Goal: Task Accomplishment & Management: Use online tool/utility

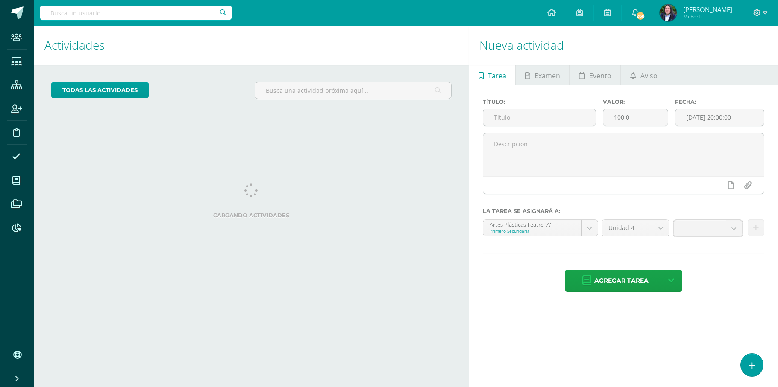
click at [115, 16] on input "text" at bounding box center [136, 13] width 192 height 15
type input "mecanografía"
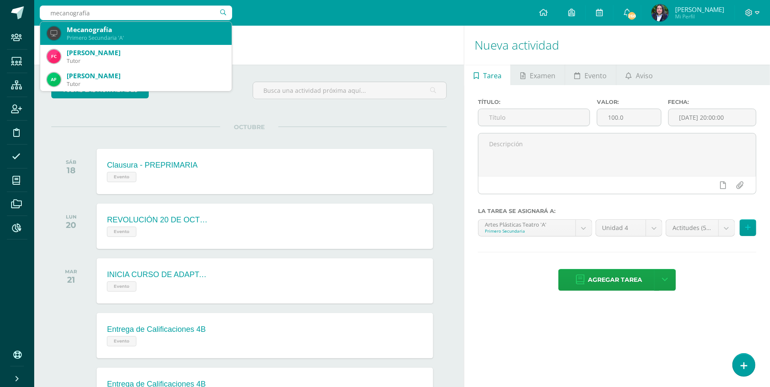
click at [113, 34] on div "Primero Secundaria 'A'" at bounding box center [146, 37] width 158 height 7
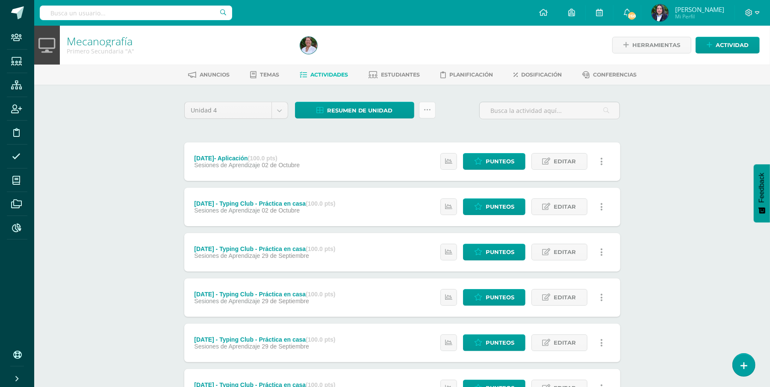
click at [430, 108] on link at bounding box center [427, 110] width 17 height 17
click at [421, 129] on link "Subir actividades en masa" at bounding box center [406, 137] width 94 height 21
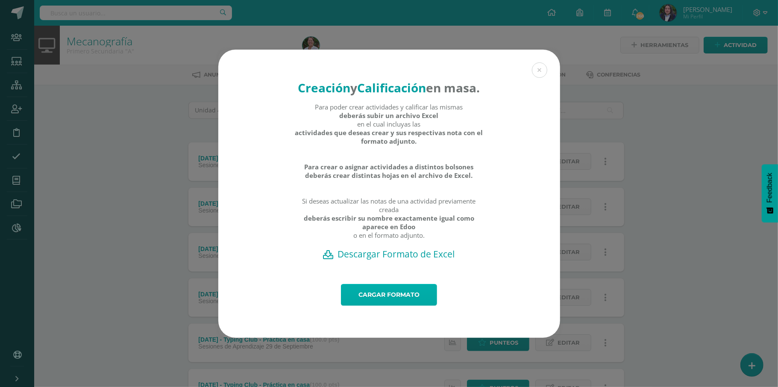
click at [394, 297] on link "Cargar formato" at bounding box center [389, 295] width 96 height 22
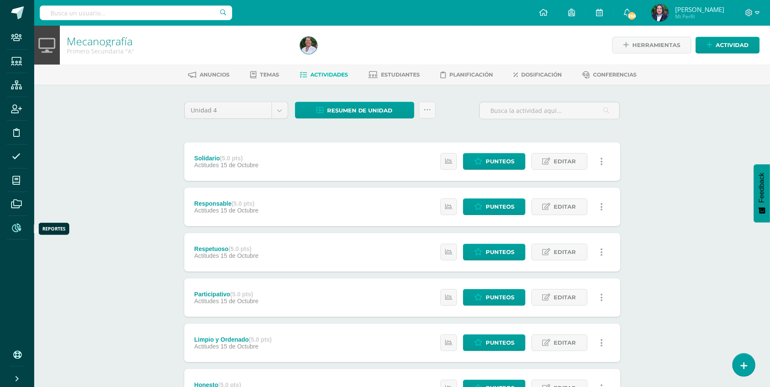
click at [15, 231] on icon at bounding box center [16, 228] width 9 height 9
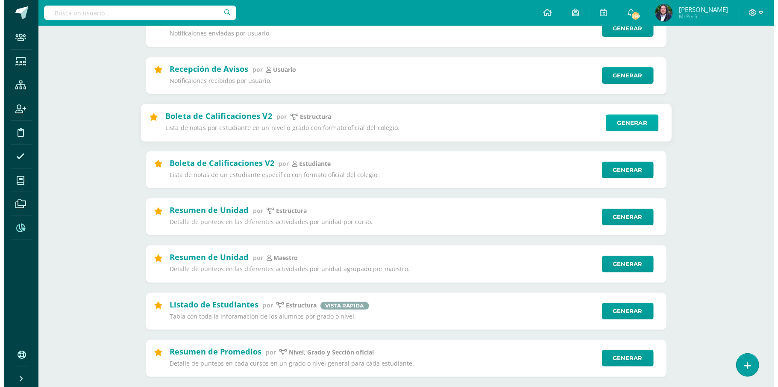
scroll to position [133, 0]
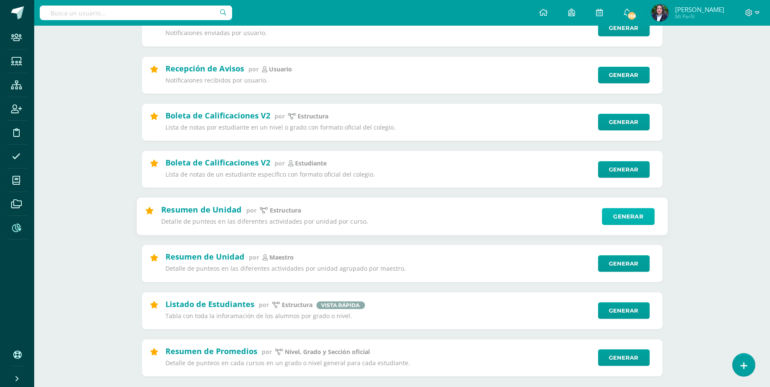
click at [631, 219] on link "Generar" at bounding box center [628, 216] width 53 height 17
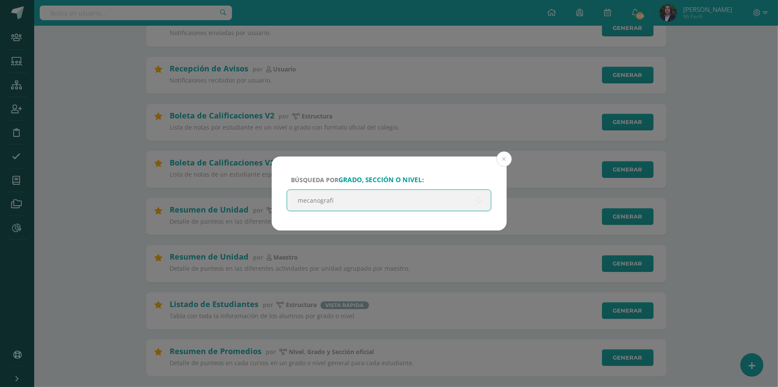
type input "mecanografía"
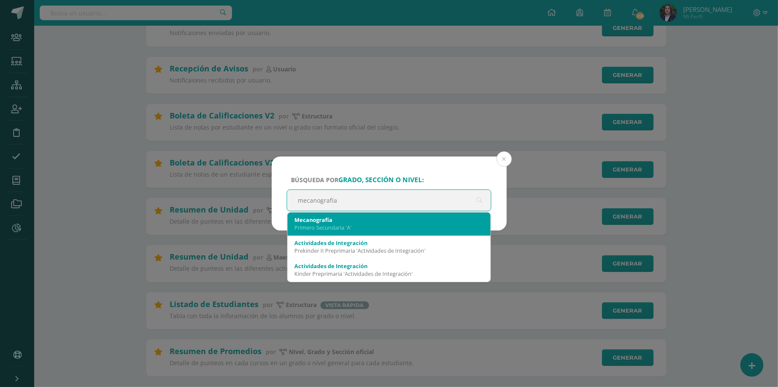
click at [412, 214] on div "Mecanografía Primero Secundaria 'A'" at bounding box center [390, 223] width 190 height 22
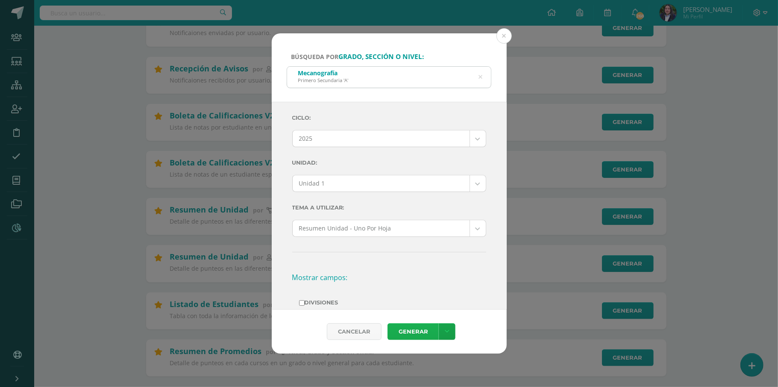
click at [423, 330] on link "Generar" at bounding box center [413, 331] width 51 height 17
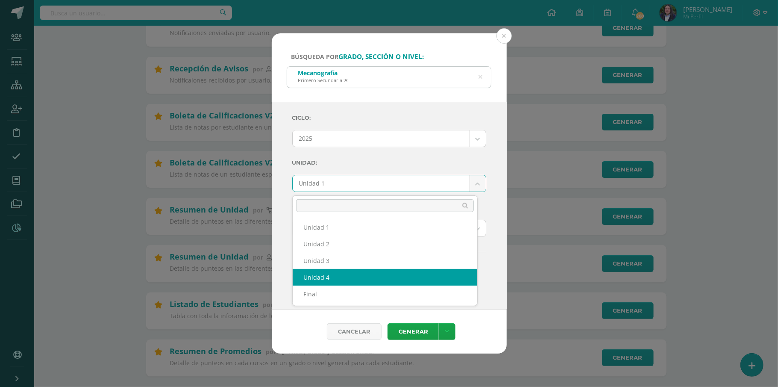
select select "Unidad 4"
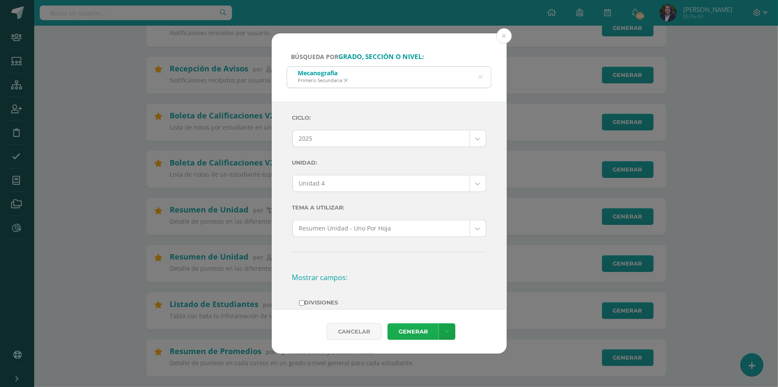
click at [409, 328] on link "Generar" at bounding box center [413, 331] width 51 height 17
